Goal: Check status: Check status

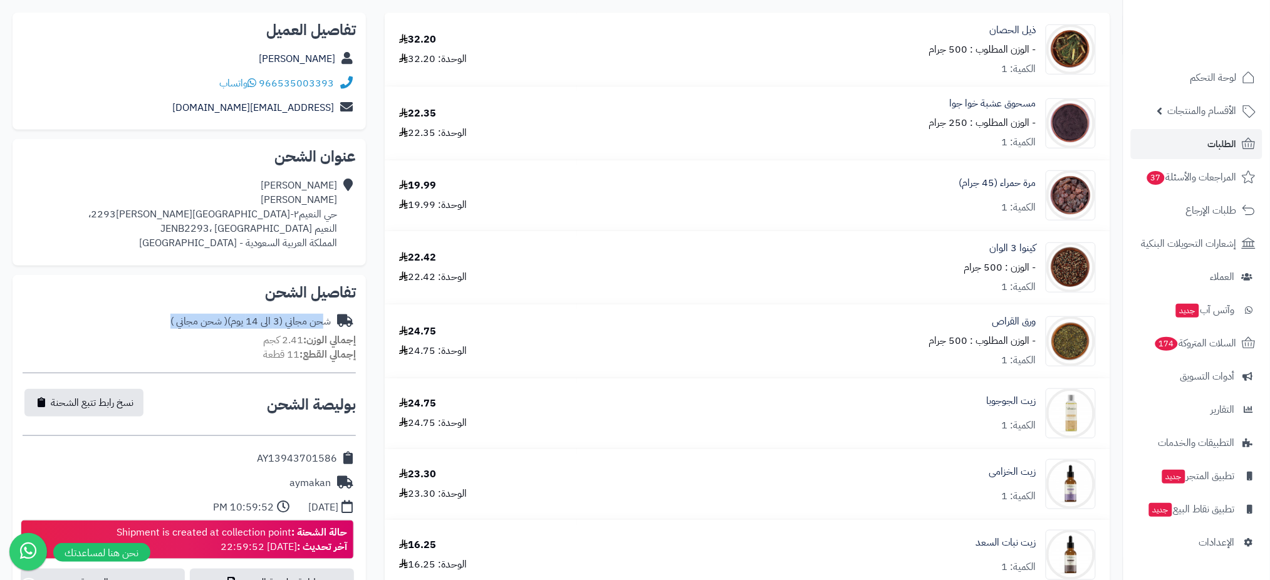
scroll to position [187, 0]
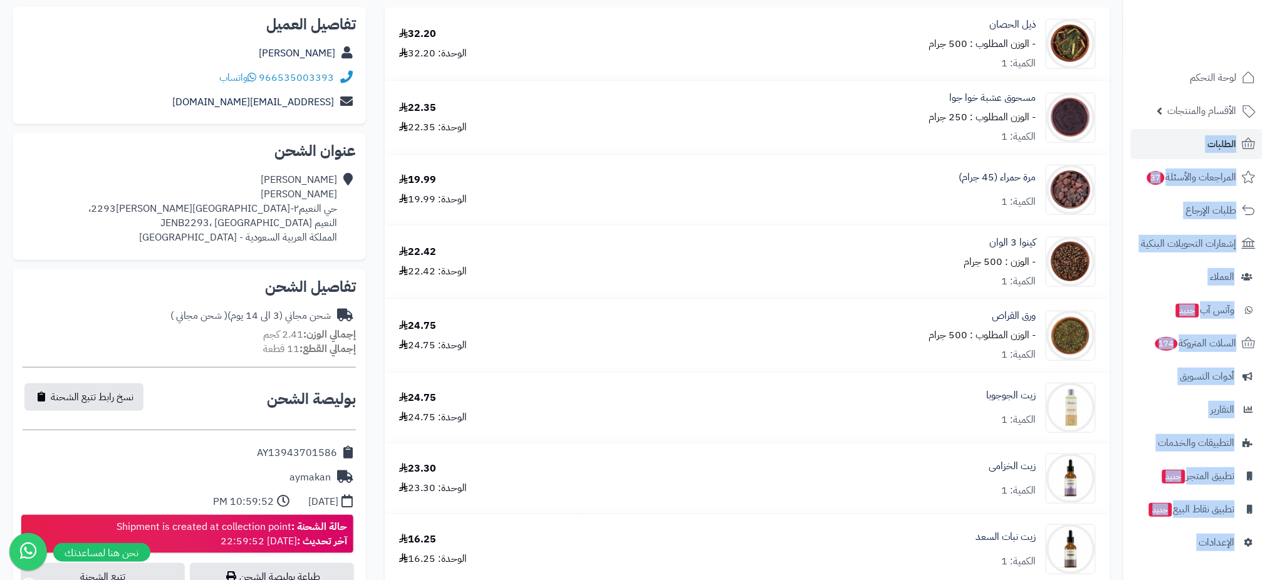
drag, startPoint x: 1268, startPoint y: 140, endPoint x: 1280, endPoint y: 76, distance: 64.9
click at [1269, 76] on html "رفيق ! الطلبات معالجة مكتمل إرجاع المنتجات العملاء المتواجدون الان 45865 عملاء …" at bounding box center [635, 103] width 1270 height 580
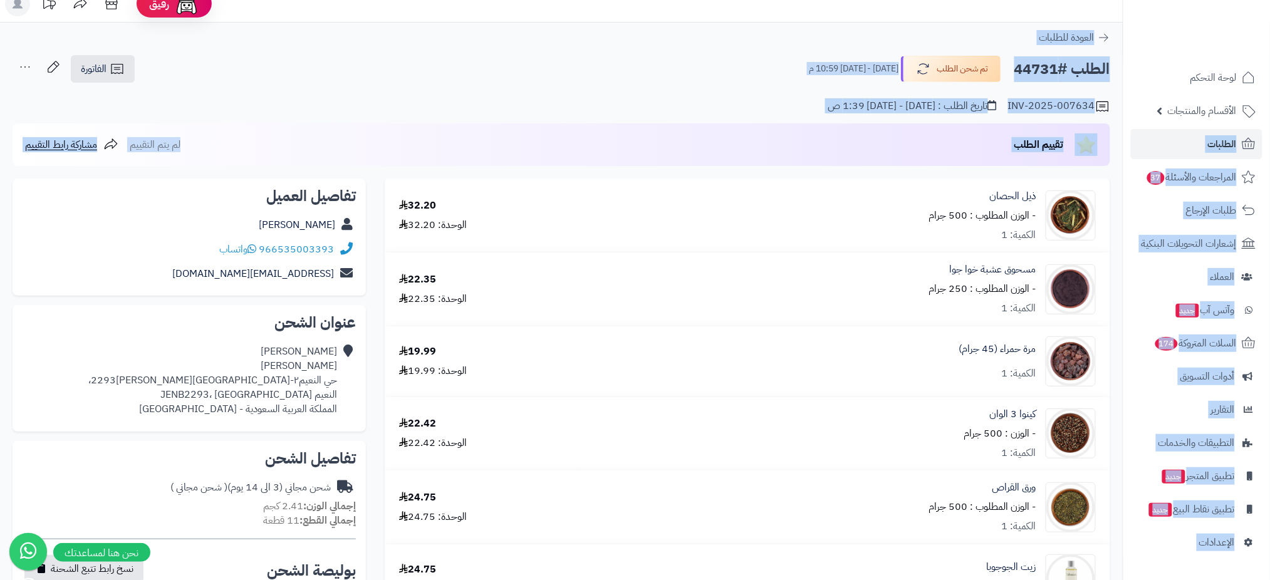
scroll to position [0, 0]
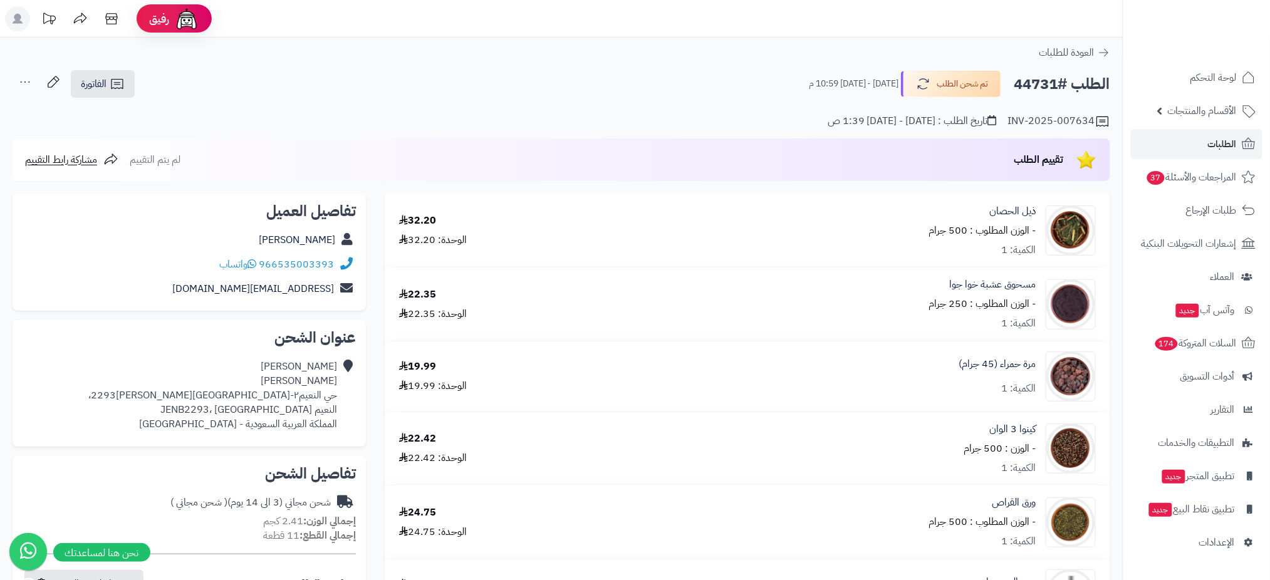
click at [1147, 19] on ul at bounding box center [1196, 22] width 135 height 26
click at [1225, 143] on span "الطلبات" at bounding box center [1222, 144] width 29 height 18
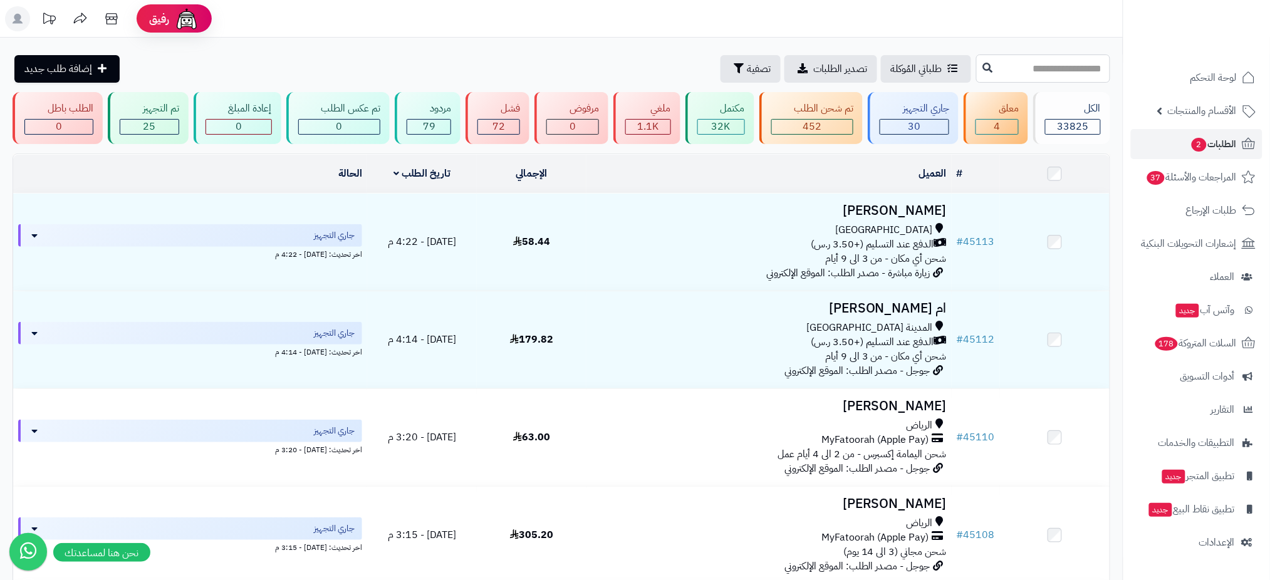
click at [983, 70] on input "text" at bounding box center [1043, 68] width 134 height 28
paste input "*****"
type input "*****"
click at [978, 70] on button at bounding box center [987, 68] width 19 height 24
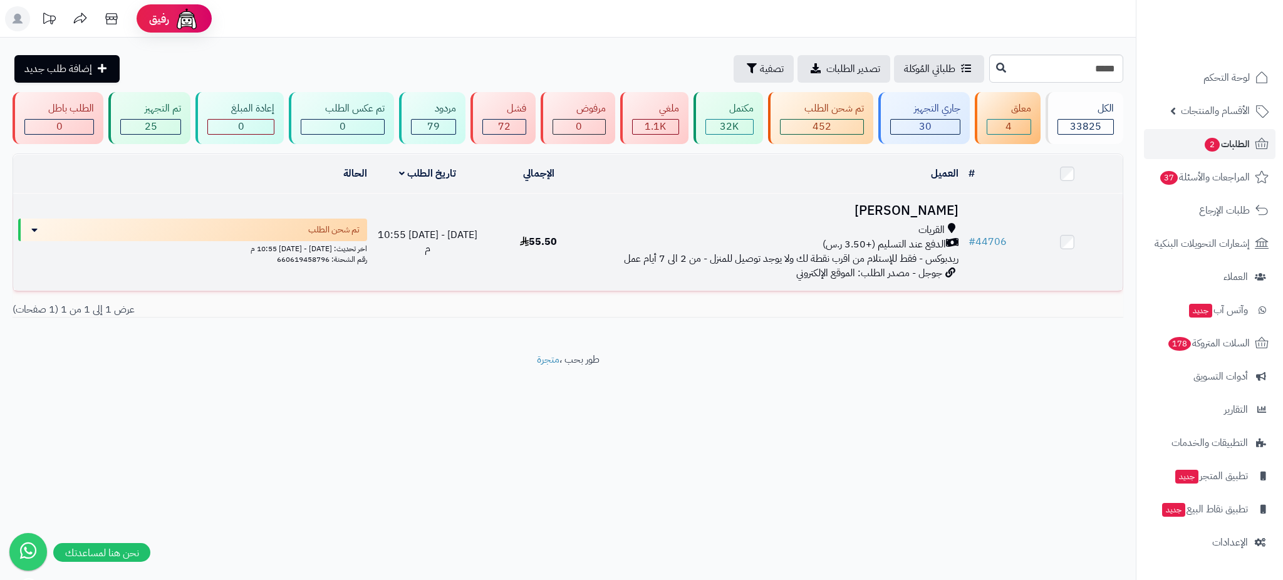
click at [896, 209] on h3 "عبدالاله العنزي" at bounding box center [779, 211] width 360 height 14
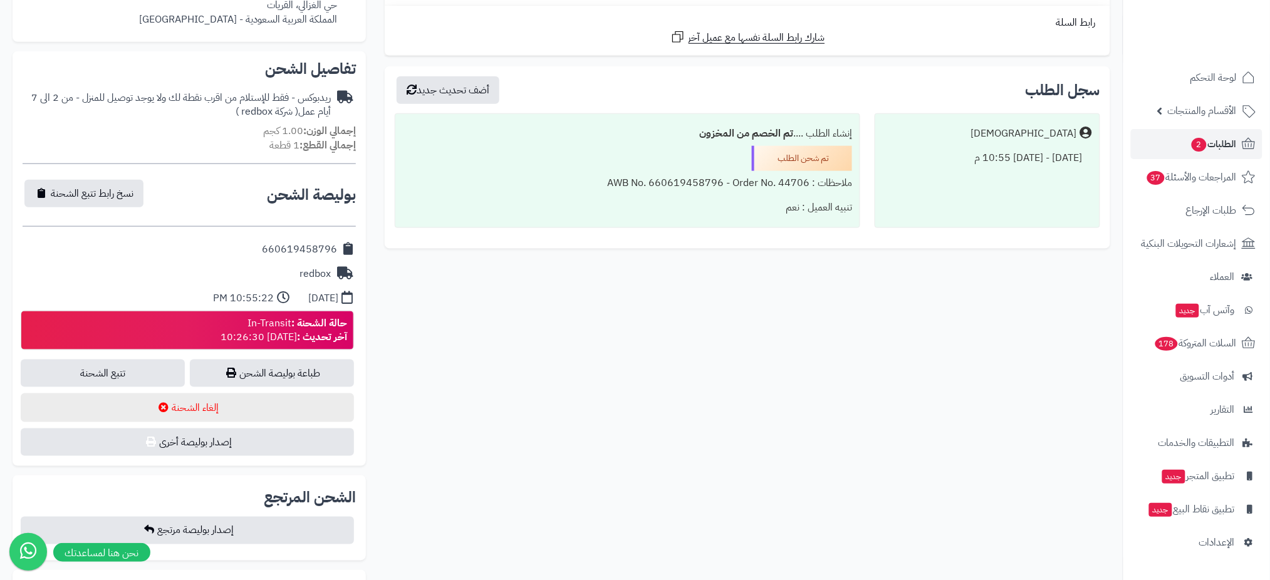
scroll to position [403, 0]
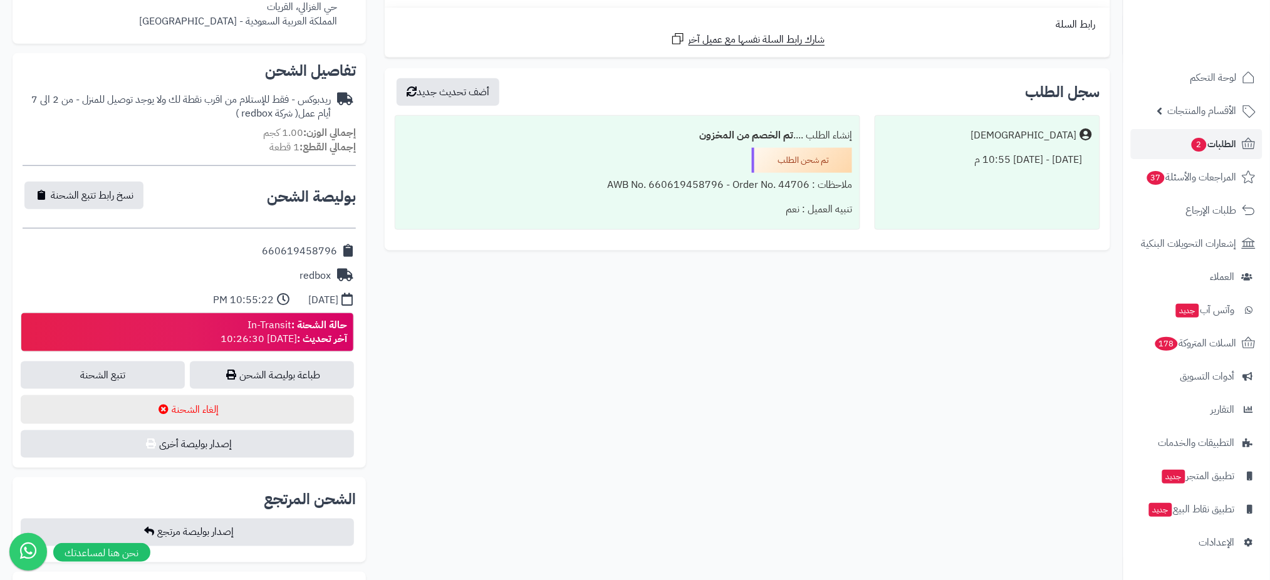
drag, startPoint x: 334, startPoint y: 254, endPoint x: 246, endPoint y: 254, distance: 88.3
click at [246, 254] on div "660619458796" at bounding box center [189, 251] width 333 height 24
copy div "660619458796"
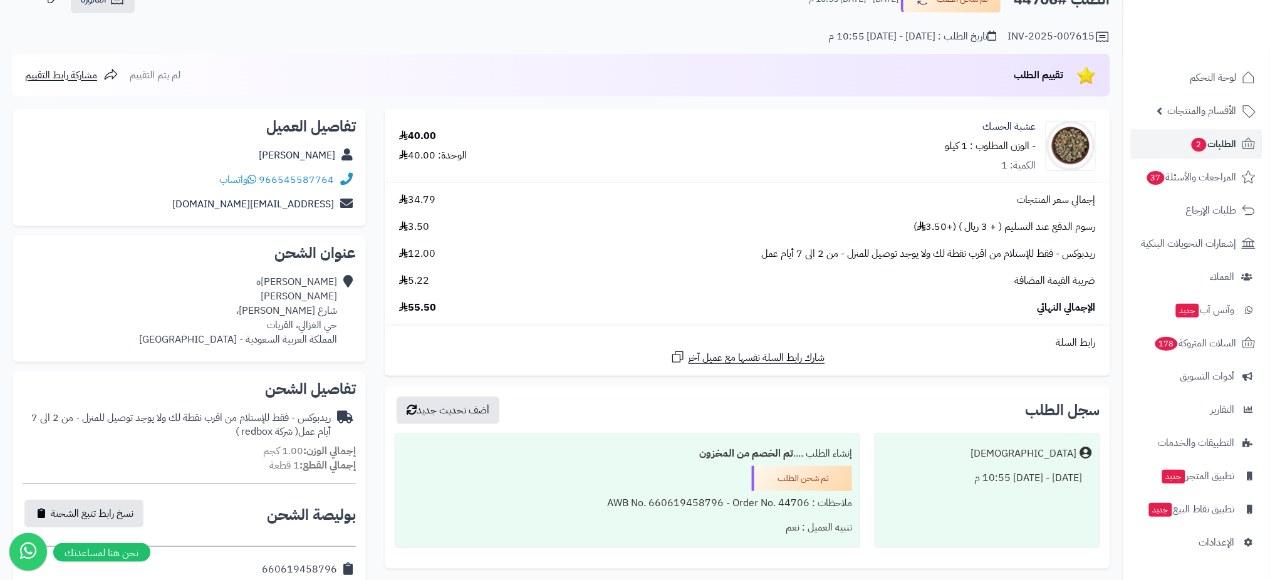
scroll to position [0, 0]
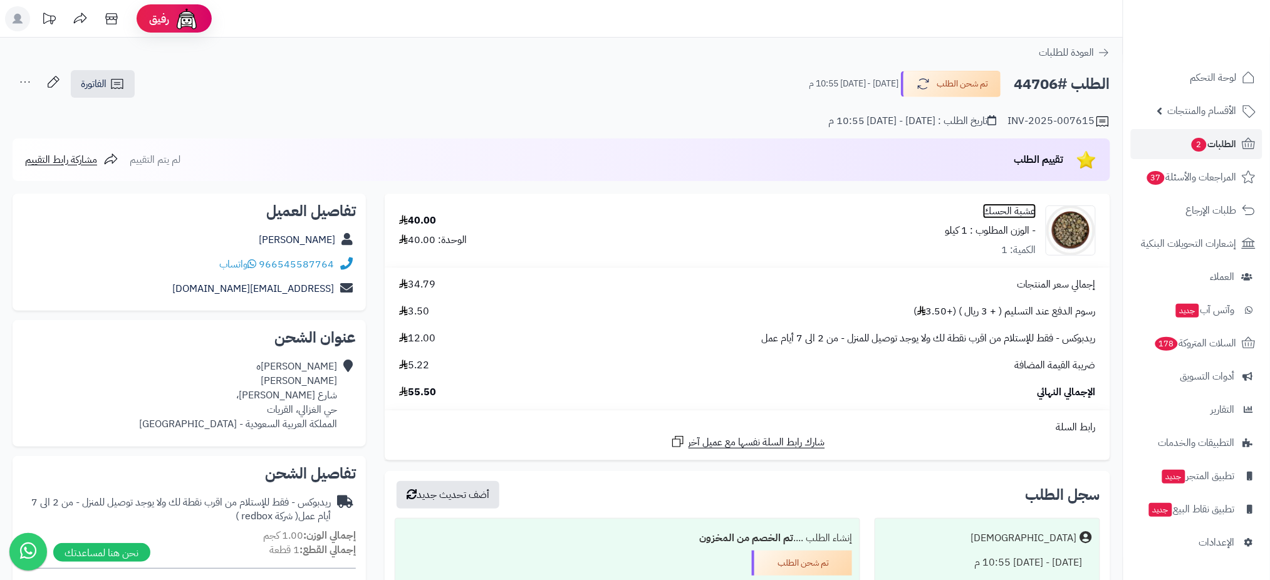
click at [1027, 211] on link "عشبة الحسك" at bounding box center [1009, 211] width 53 height 14
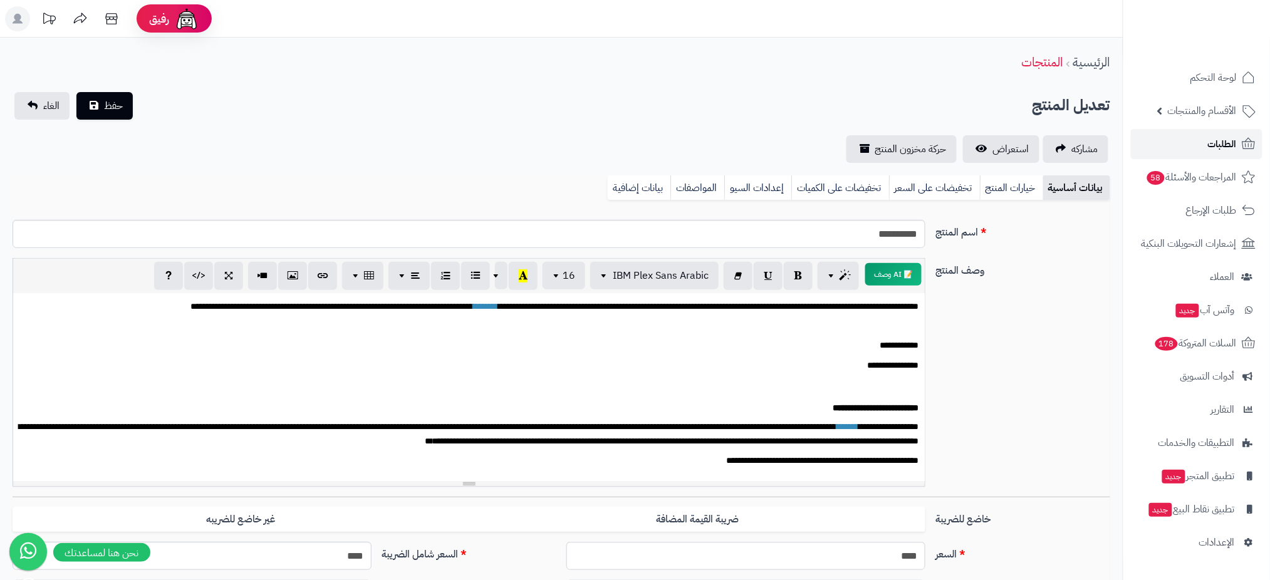
click at [1248, 135] on link "الطلبات" at bounding box center [1197, 144] width 132 height 30
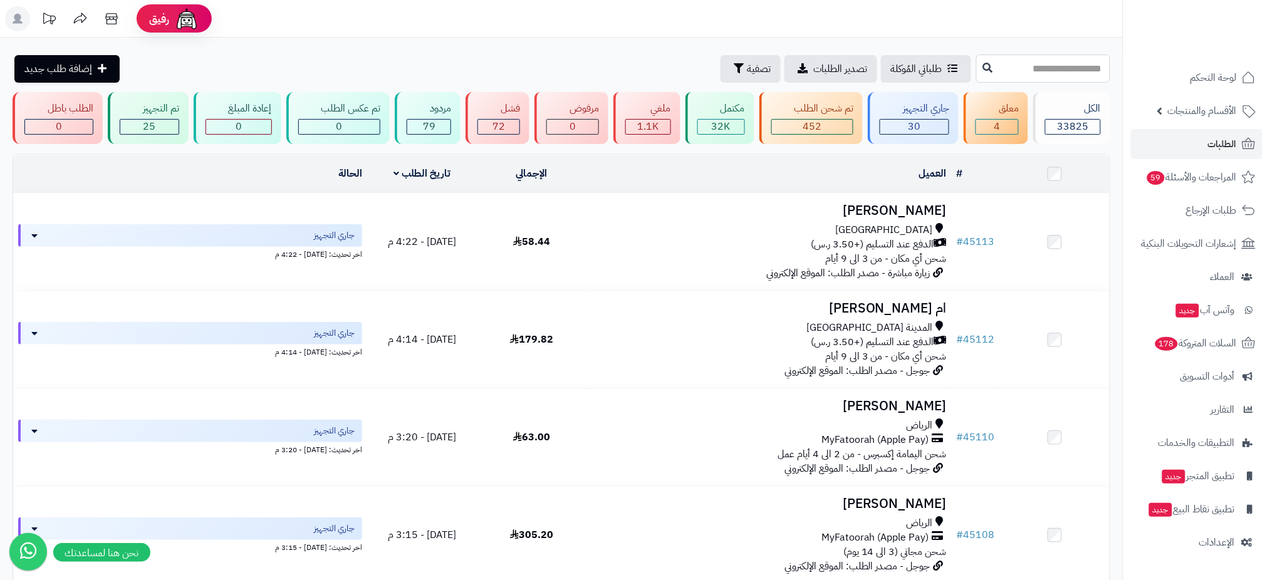
click at [1018, 63] on input "text" at bounding box center [1043, 68] width 134 height 28
paste input "*****"
type input "*****"
click at [978, 73] on button at bounding box center [987, 68] width 19 height 24
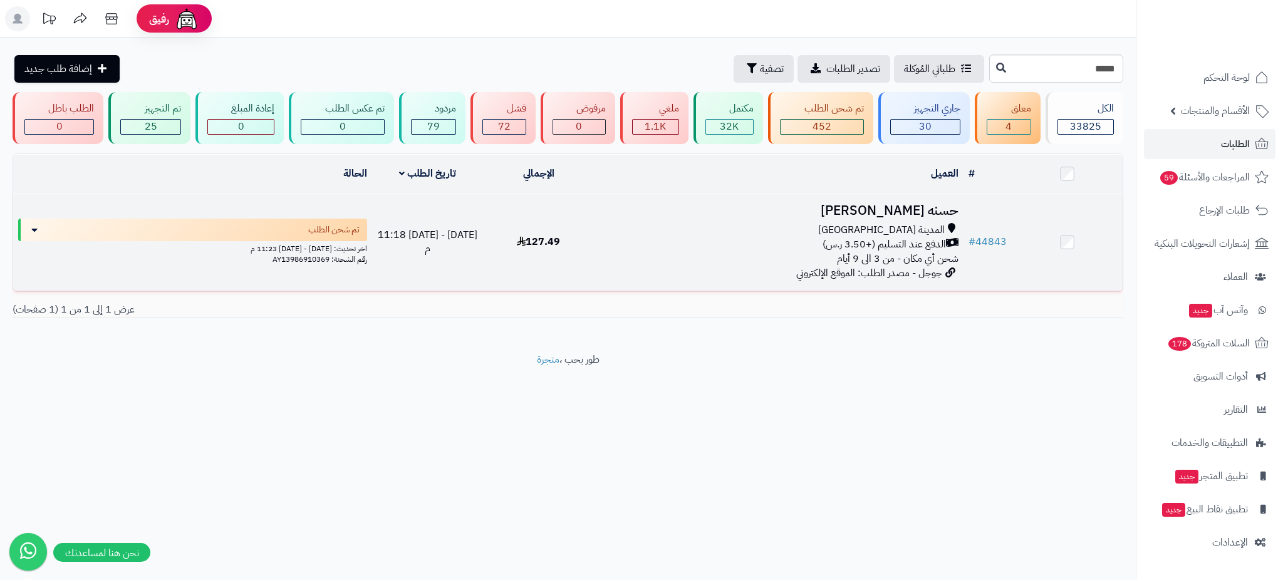
click at [918, 204] on h3 "حسنه [PERSON_NAME]" at bounding box center [779, 211] width 360 height 14
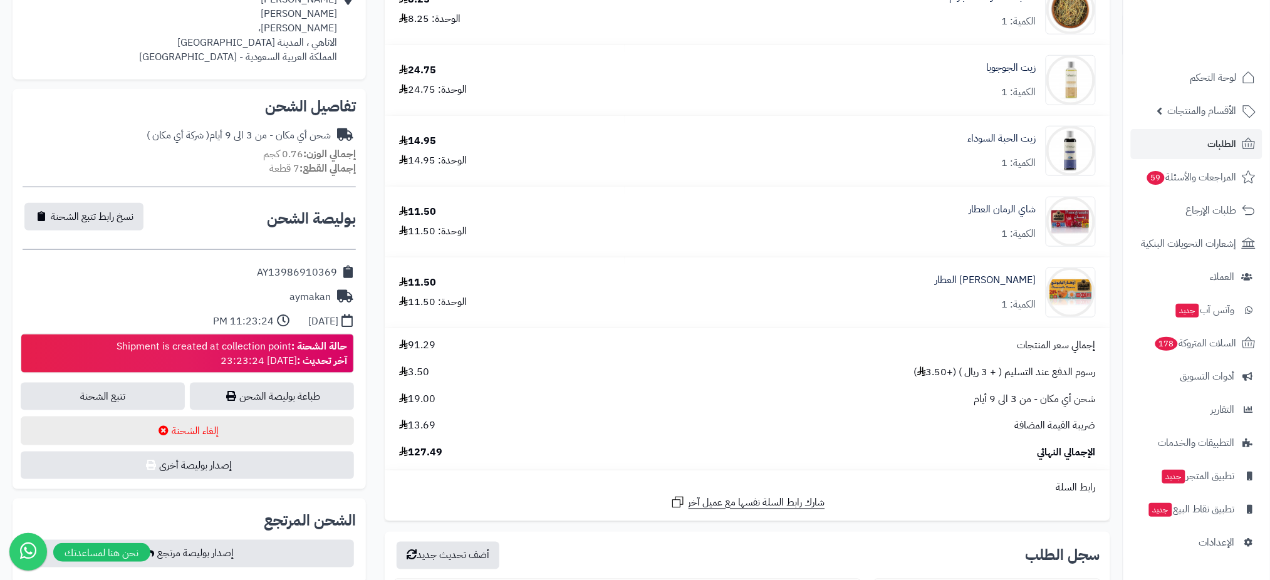
scroll to position [369, 0]
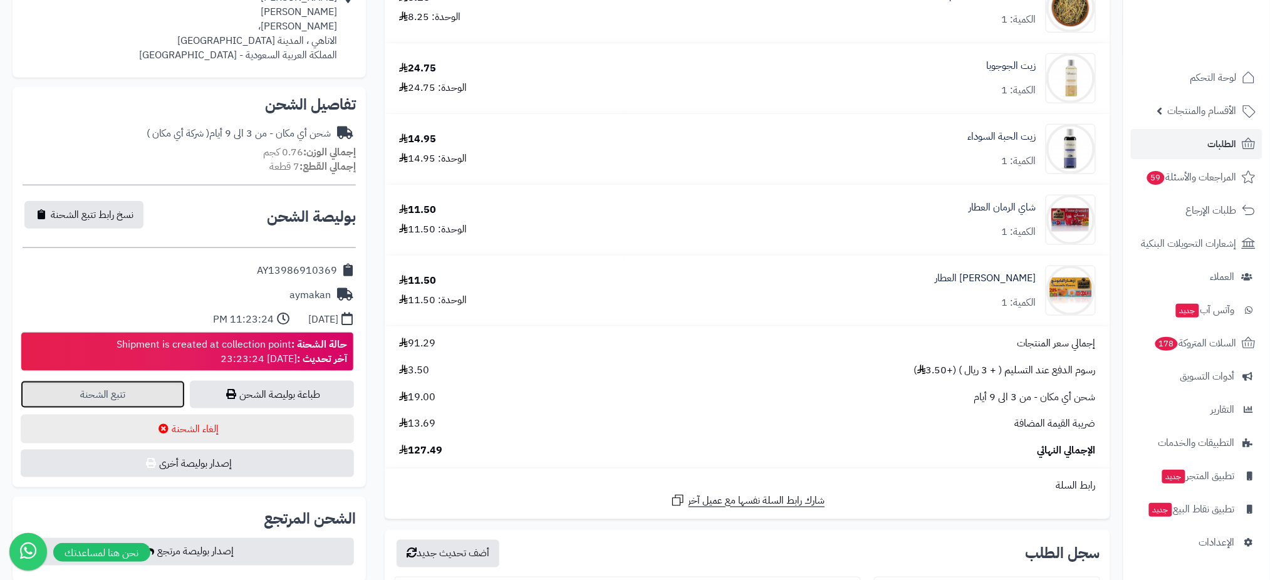
click at [133, 395] on link "تتبع الشحنة" at bounding box center [103, 395] width 164 height 28
